Goal: Task Accomplishment & Management: Use online tool/utility

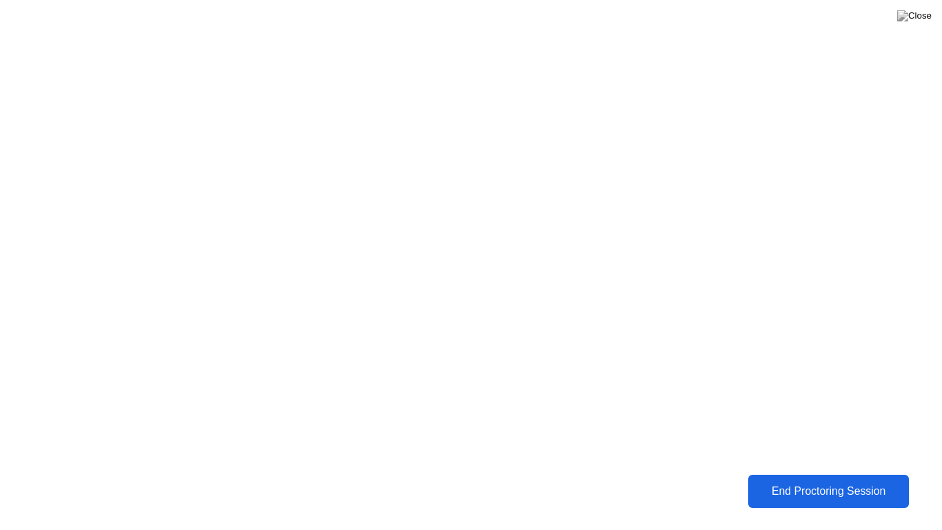
click at [806, 497] on div "End Proctoring Session" at bounding box center [828, 491] width 152 height 12
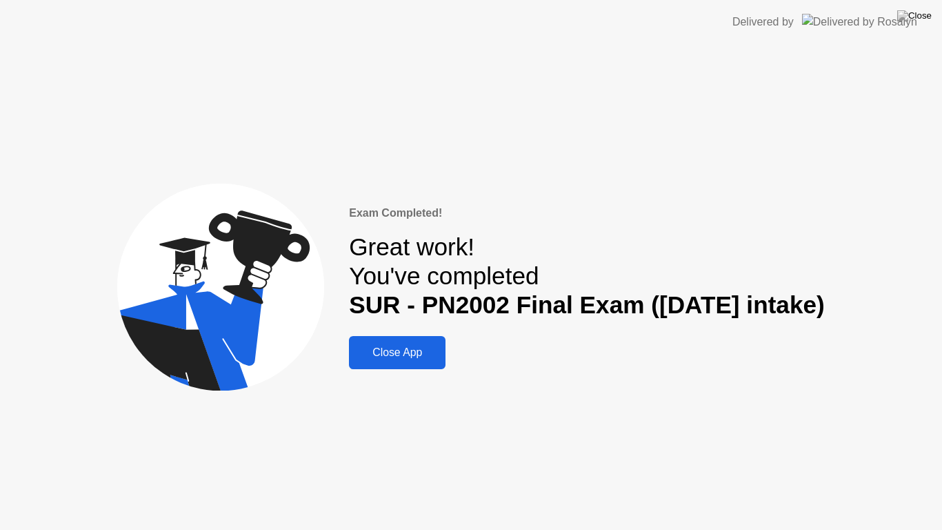
click at [387, 351] on div "Close App" at bounding box center [397, 352] width 88 height 12
